Goal: Task Accomplishment & Management: Use online tool/utility

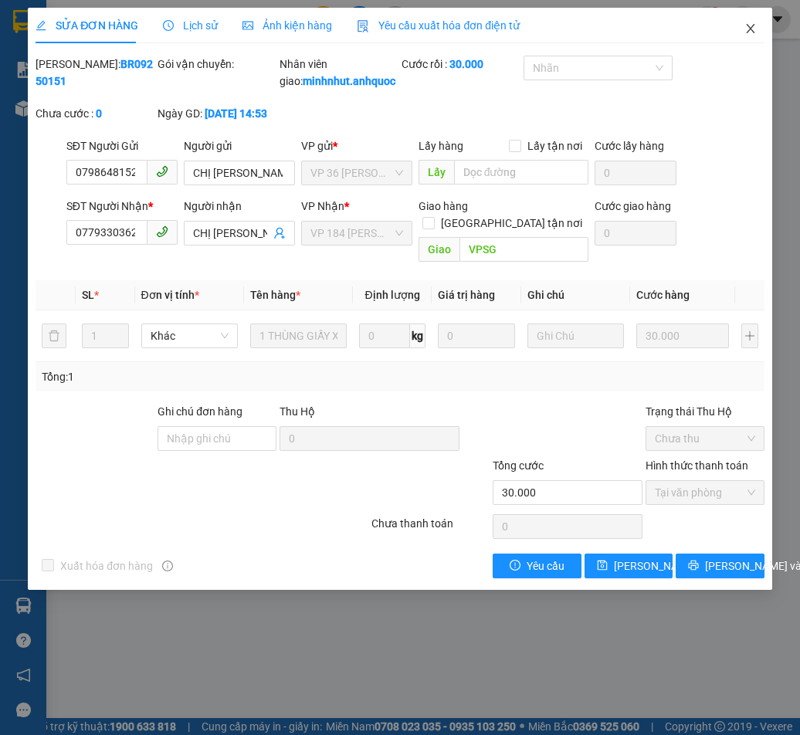
click at [753, 32] on icon "close" at bounding box center [750, 28] width 12 height 12
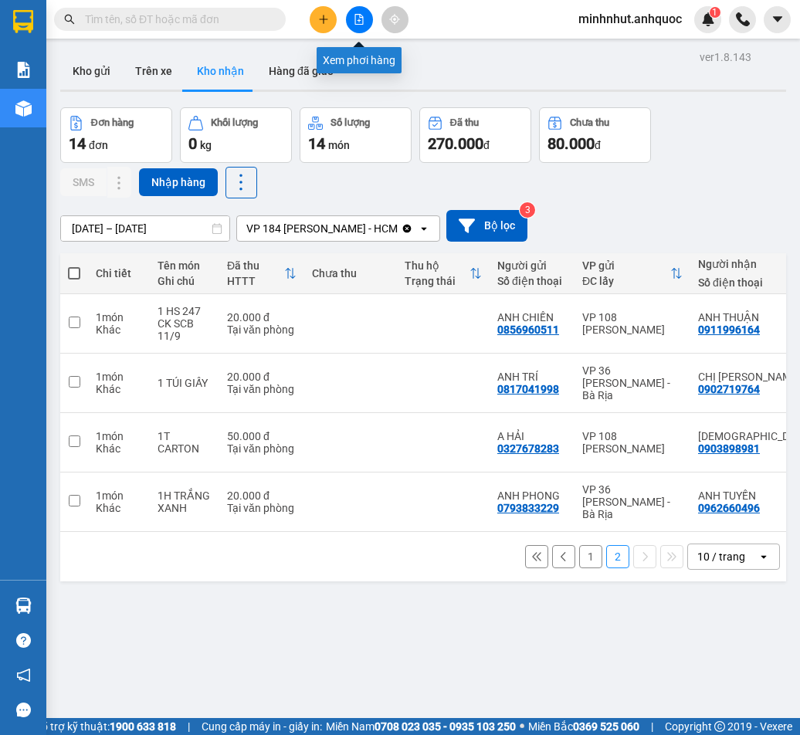
click at [355, 29] on button at bounding box center [359, 19] width 27 height 27
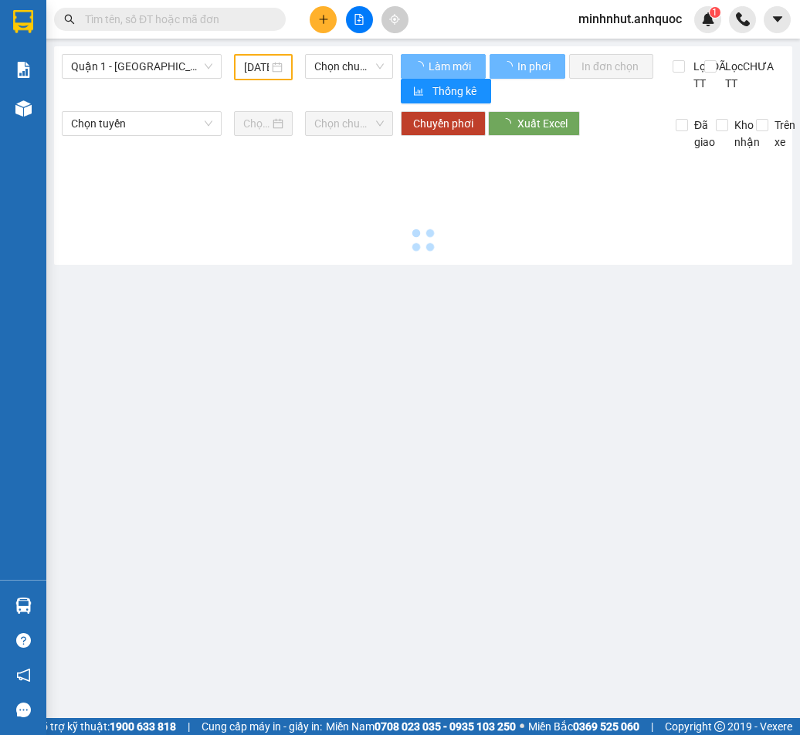
type input "[DATE]"
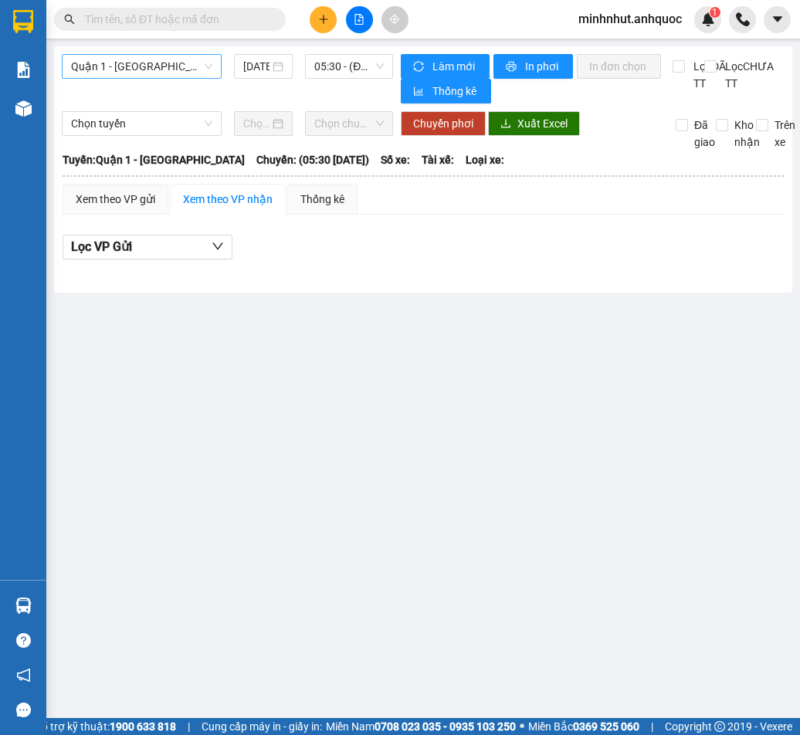
click at [143, 64] on span "Quận 1 - [GEOGRAPHIC_DATA]" at bounding box center [141, 66] width 141 height 23
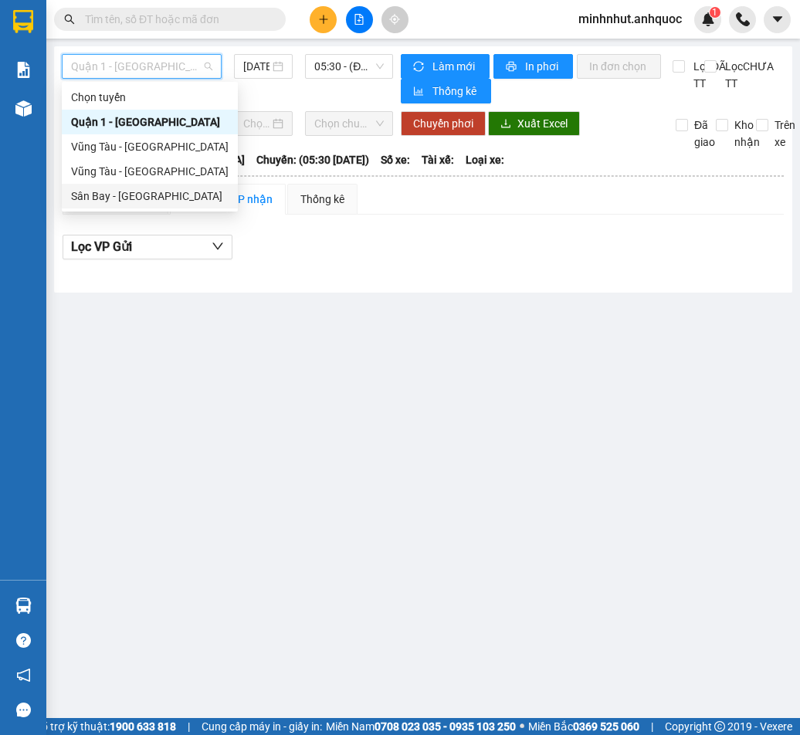
click at [150, 198] on div "Sân Bay - [GEOGRAPHIC_DATA]" at bounding box center [149, 196] width 157 height 17
type input "[DATE]"
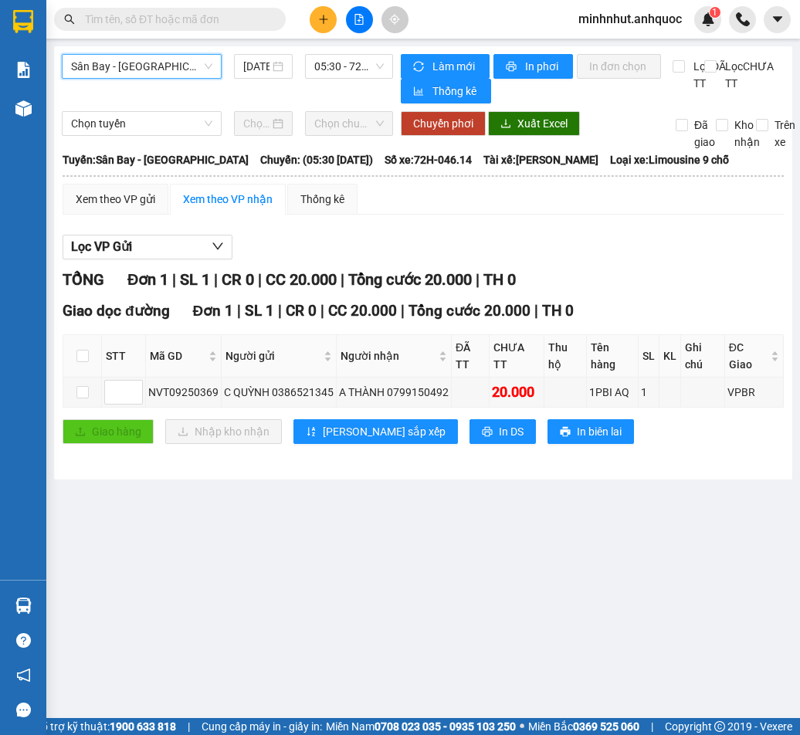
click at [166, 72] on span "Sân Bay - [GEOGRAPHIC_DATA]" at bounding box center [141, 66] width 141 height 23
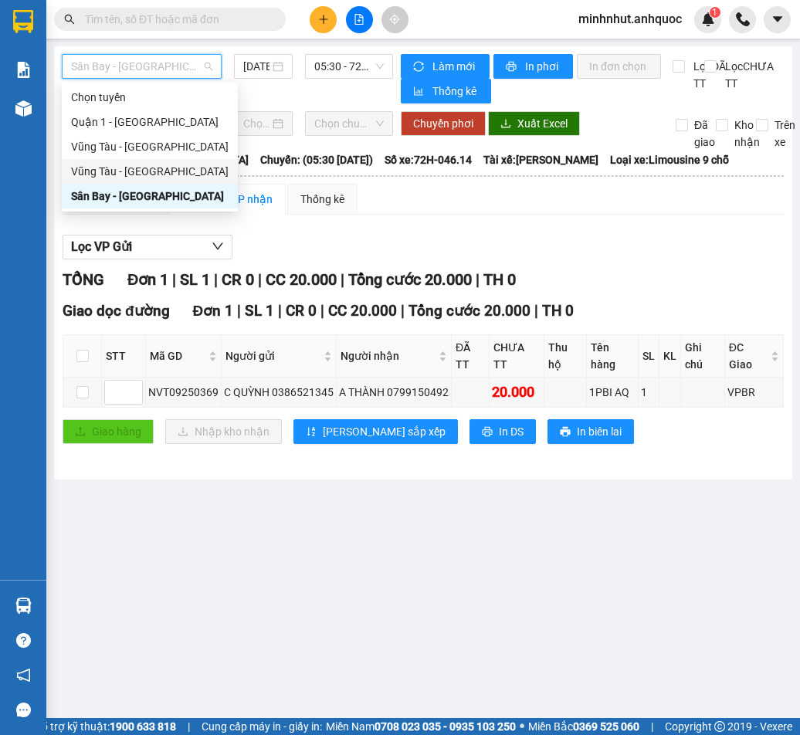
click at [140, 164] on div "Vũng Tàu - [GEOGRAPHIC_DATA]" at bounding box center [149, 171] width 157 height 17
type input "[DATE]"
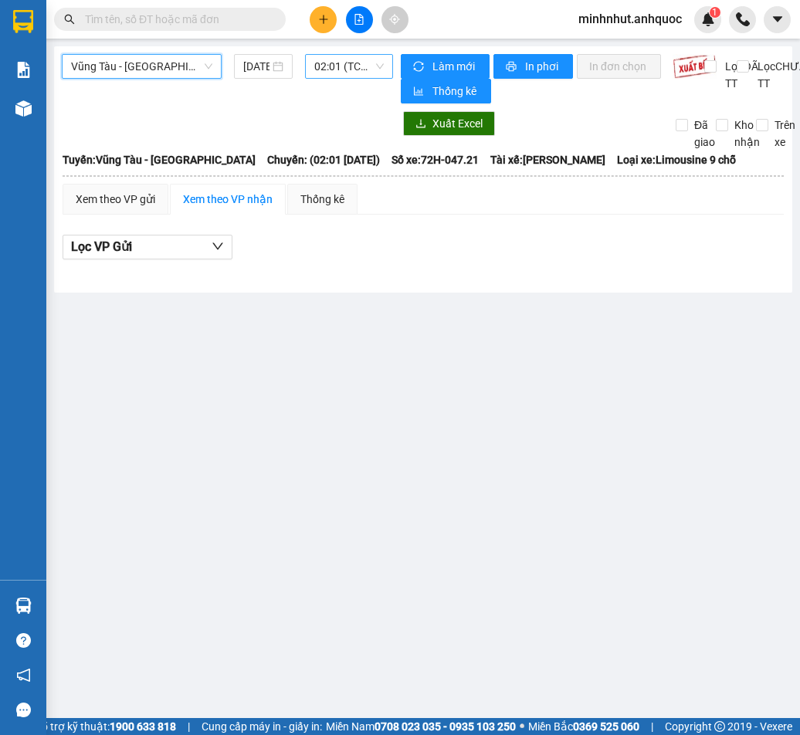
click at [338, 73] on span "02:01 (TC) - 72H-047.21" at bounding box center [348, 66] width 69 height 23
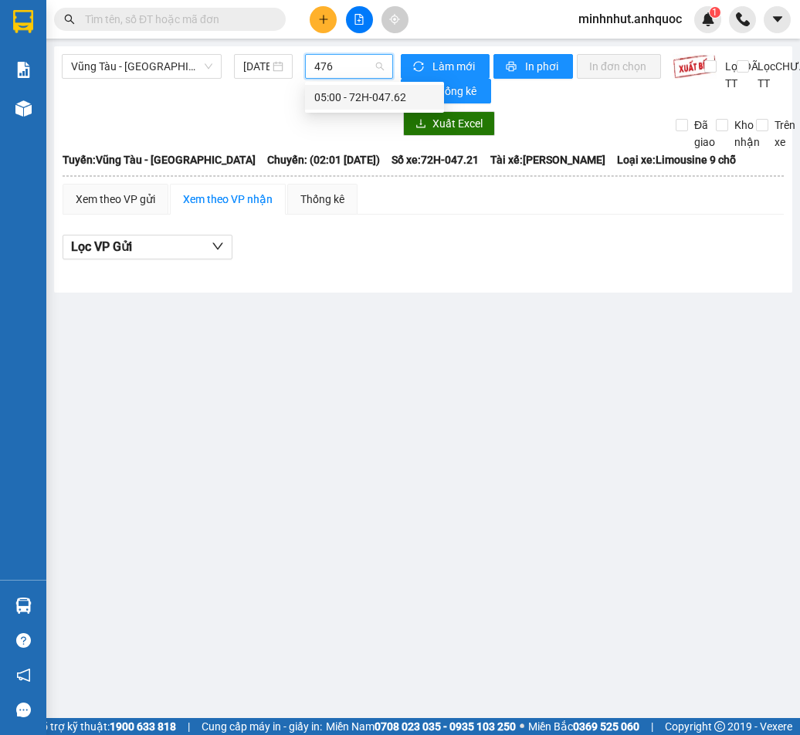
type input "4762"
click at [364, 100] on div "05:00 - 72H-047.62" at bounding box center [374, 97] width 120 height 17
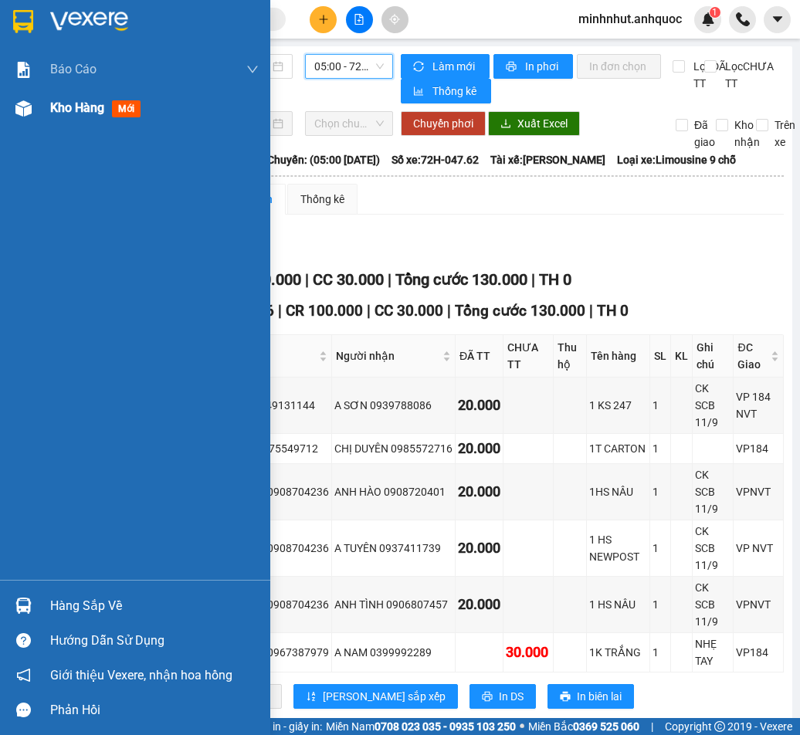
click at [26, 108] on img at bounding box center [23, 108] width 16 height 16
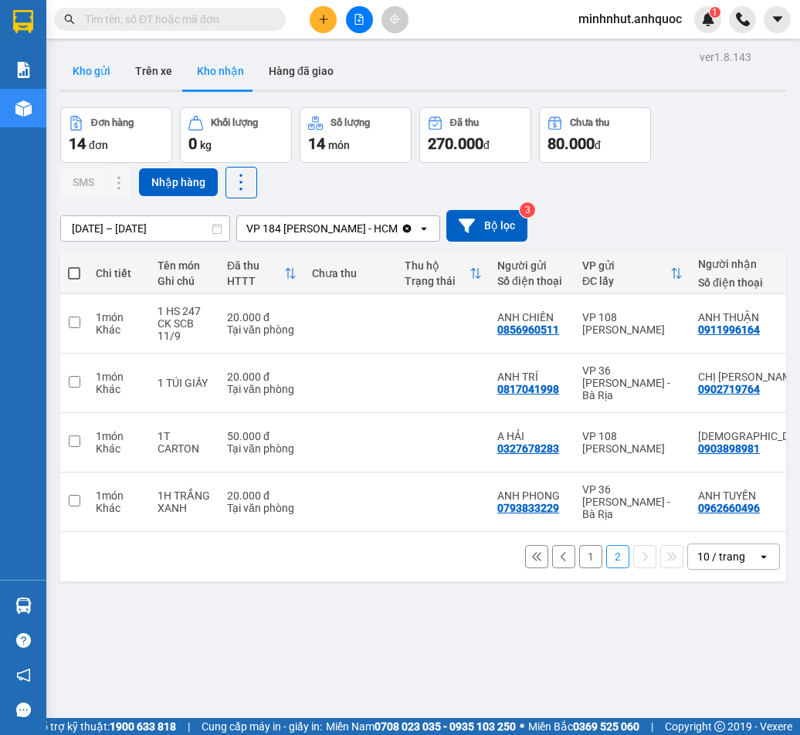
click at [83, 68] on button "Kho gửi" at bounding box center [91, 70] width 63 height 37
